Goal: Task Accomplishment & Management: Manage account settings

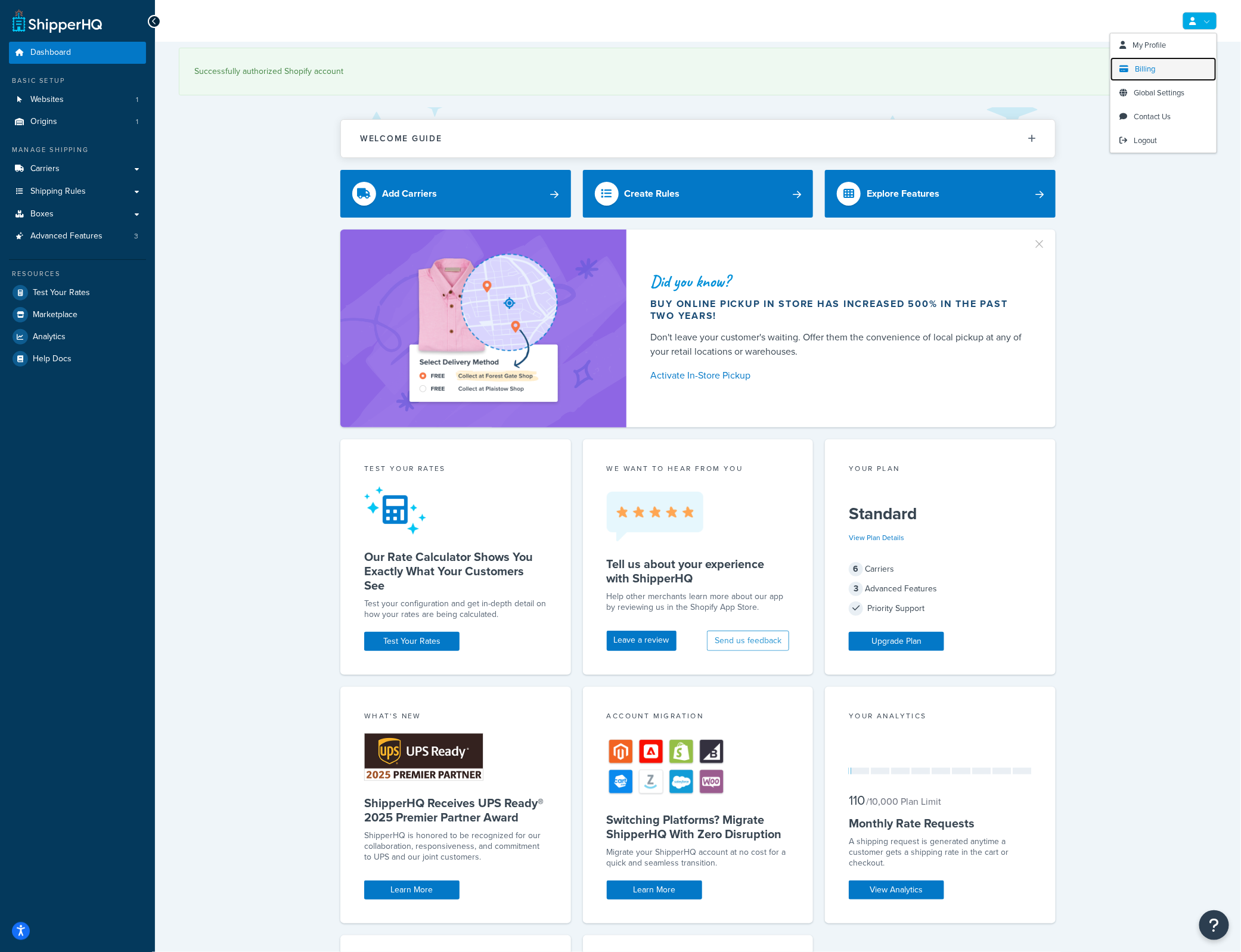
click at [1151, 63] on span "Billing" at bounding box center [1144, 69] width 20 height 11
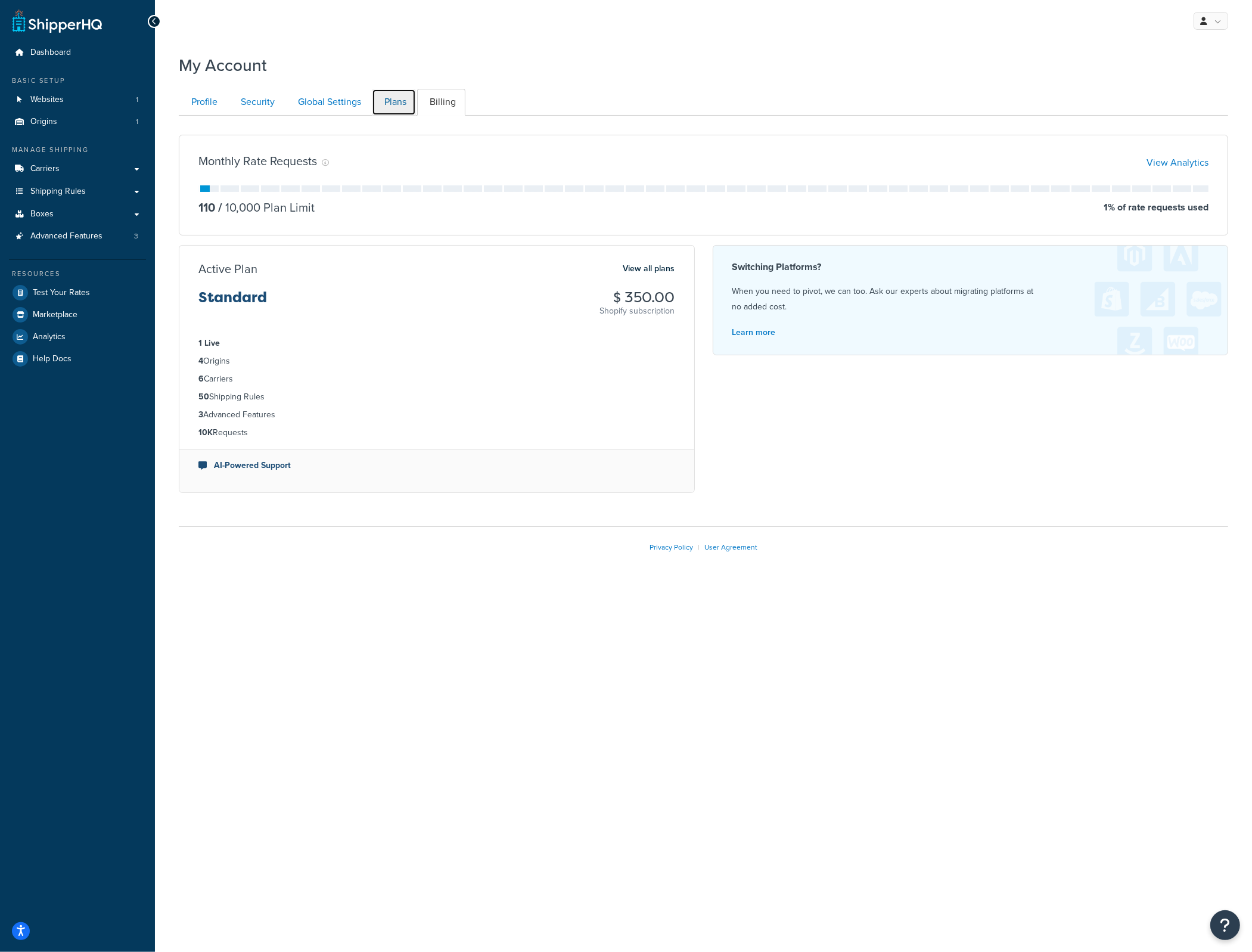
click at [392, 103] on link "Plans" at bounding box center [394, 102] width 44 height 27
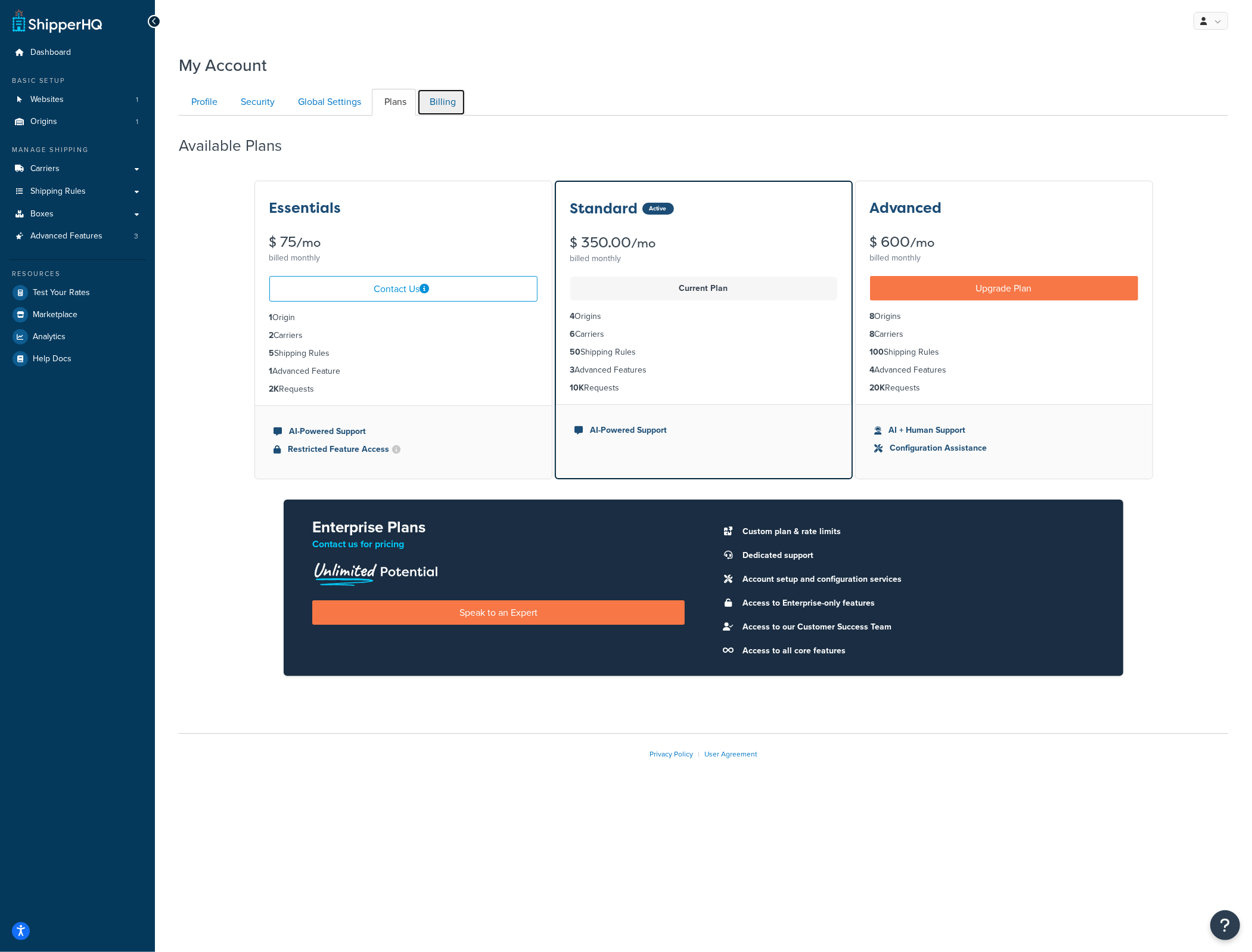
click at [438, 97] on link "Billing" at bounding box center [441, 102] width 48 height 27
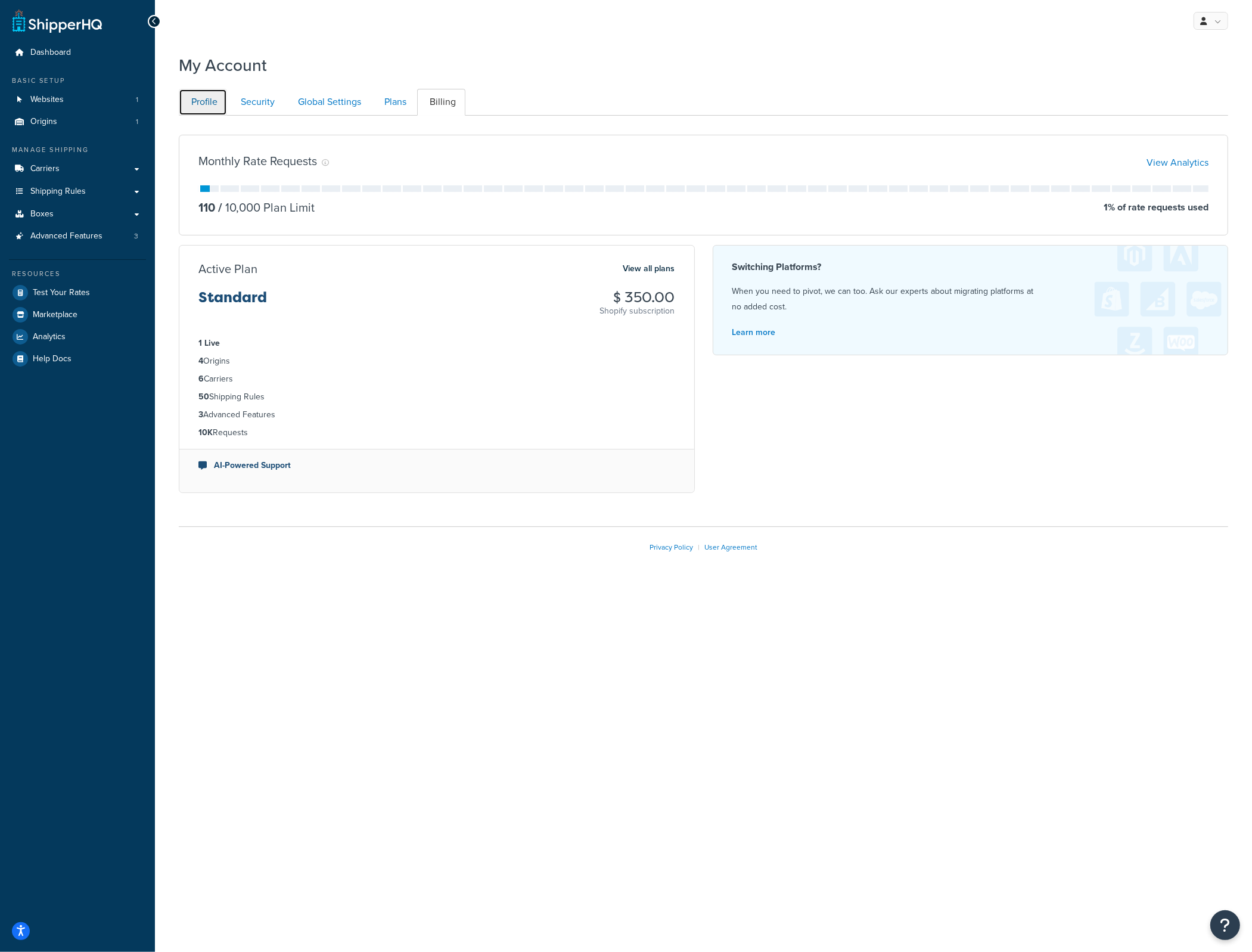
click at [204, 100] on link "Profile" at bounding box center [203, 102] width 48 height 27
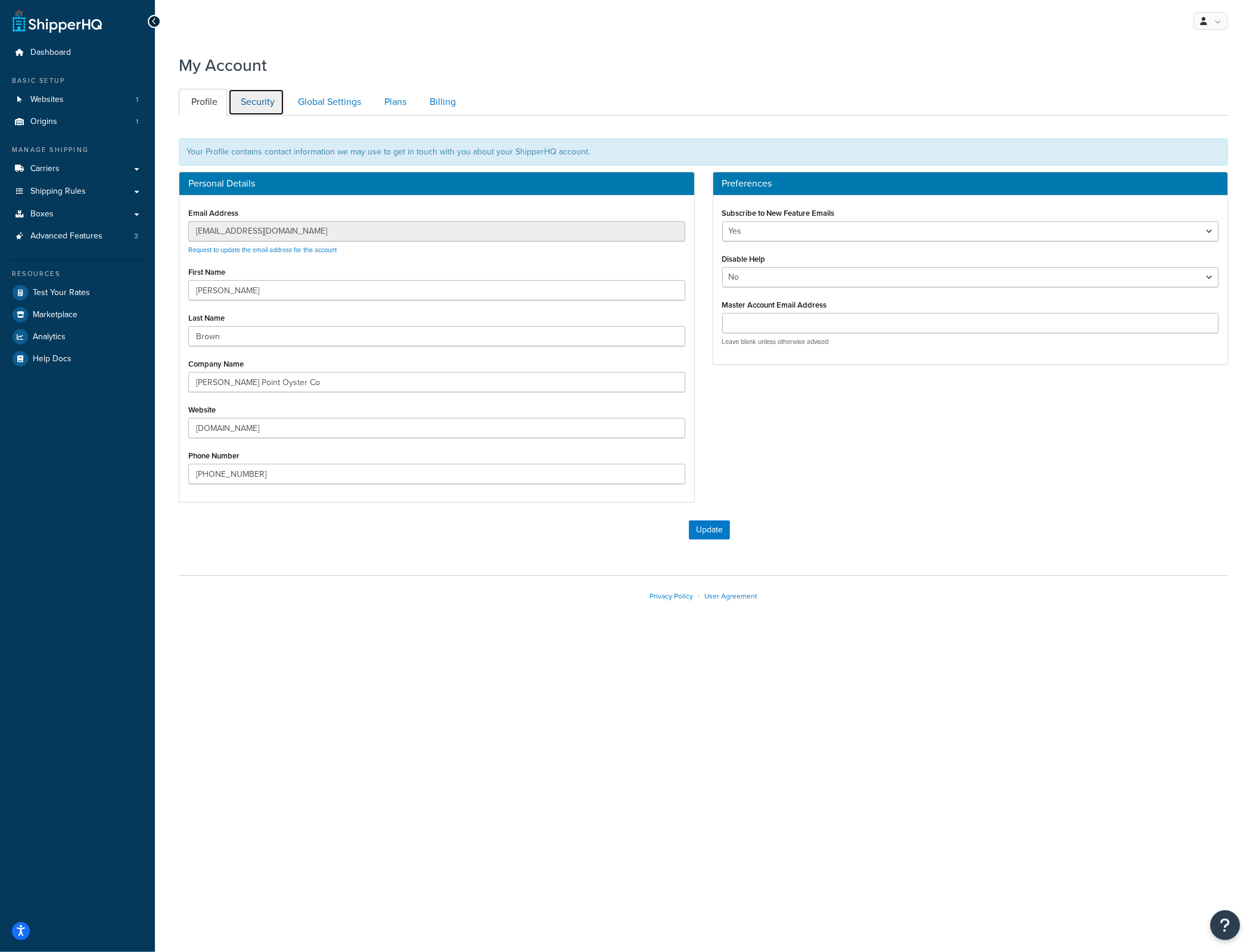
click at [249, 100] on link "Security" at bounding box center [256, 102] width 56 height 27
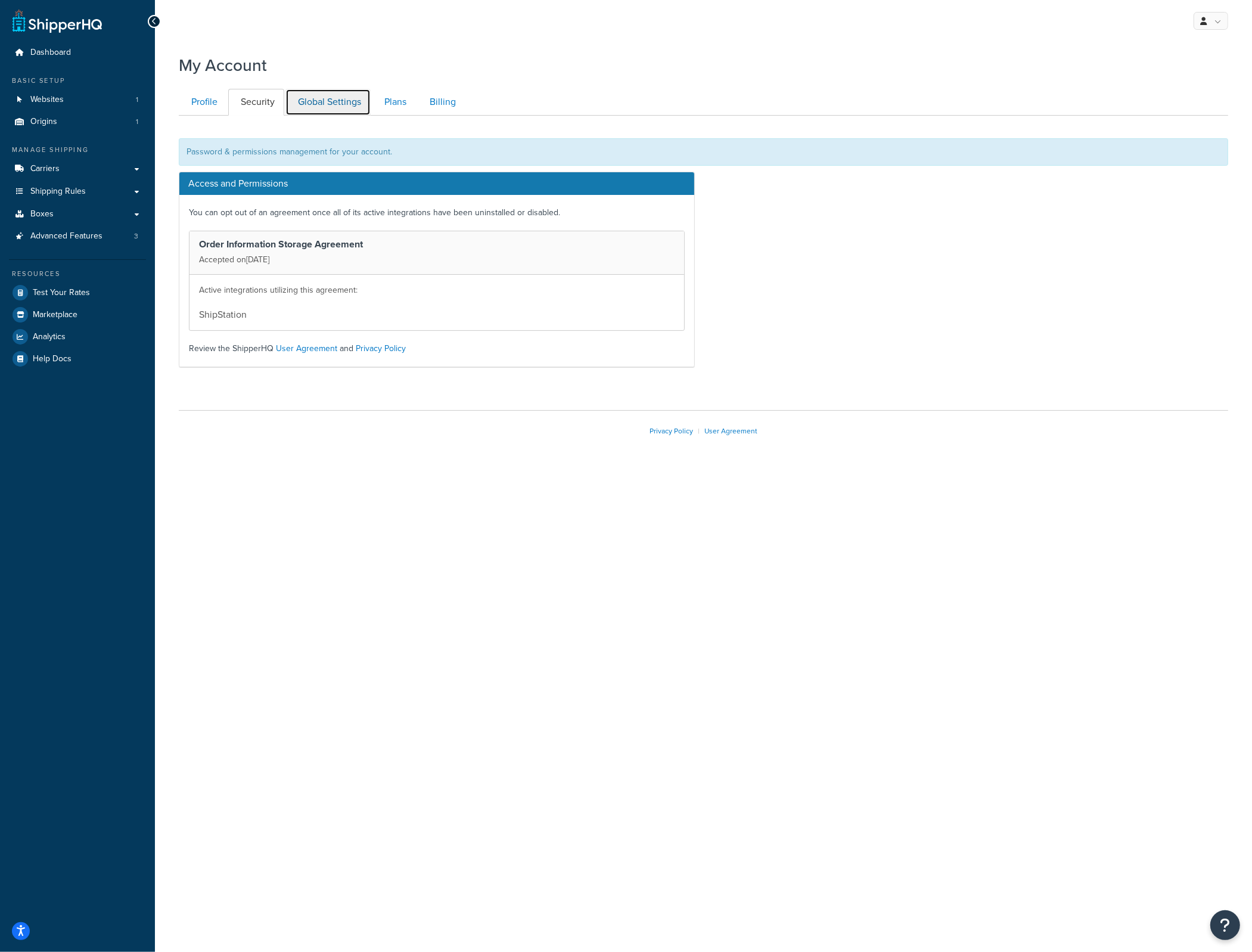
click at [299, 98] on link "Global Settings" at bounding box center [328, 102] width 85 height 27
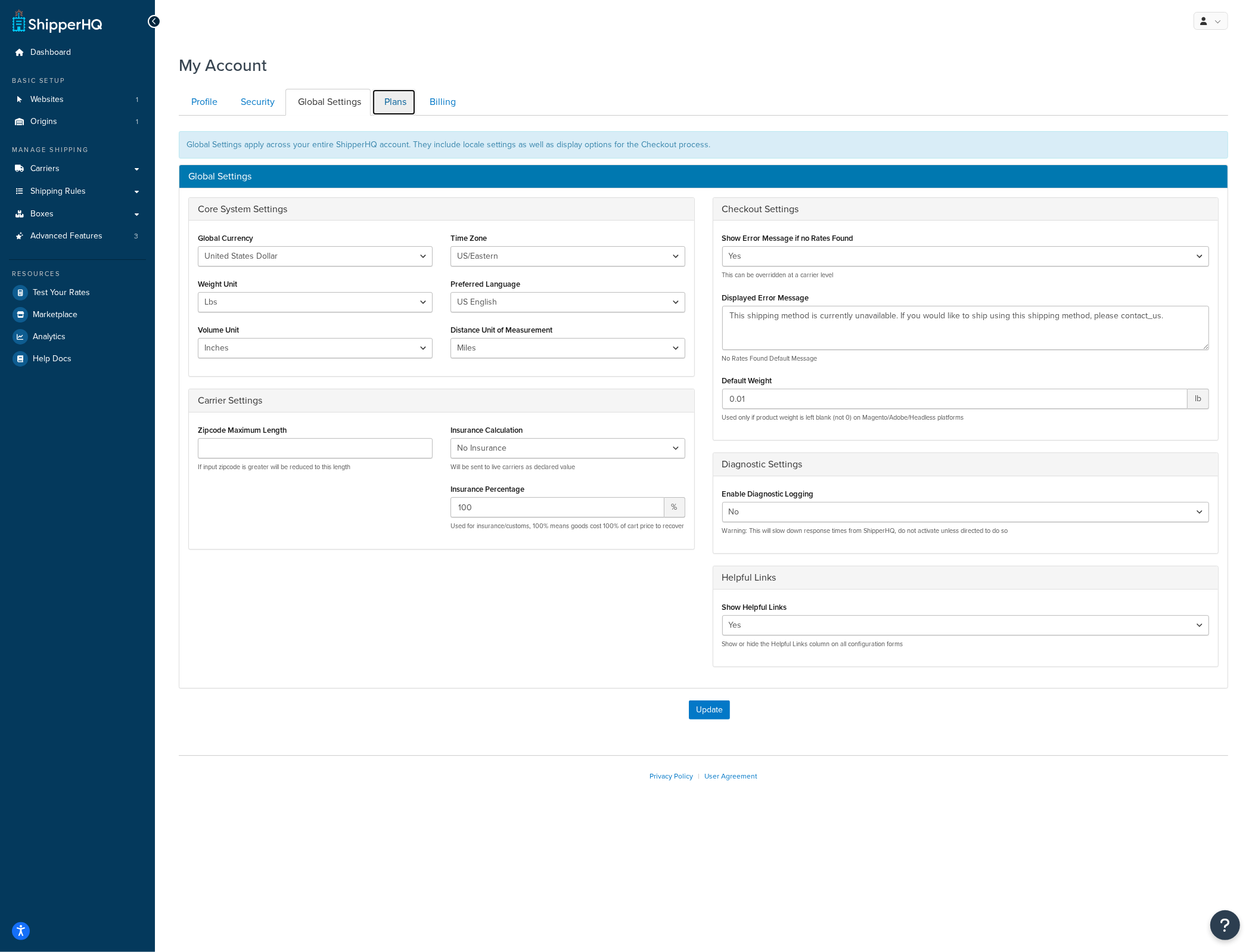
click at [391, 100] on link "Plans" at bounding box center [394, 102] width 44 height 27
